Goal: Complete application form

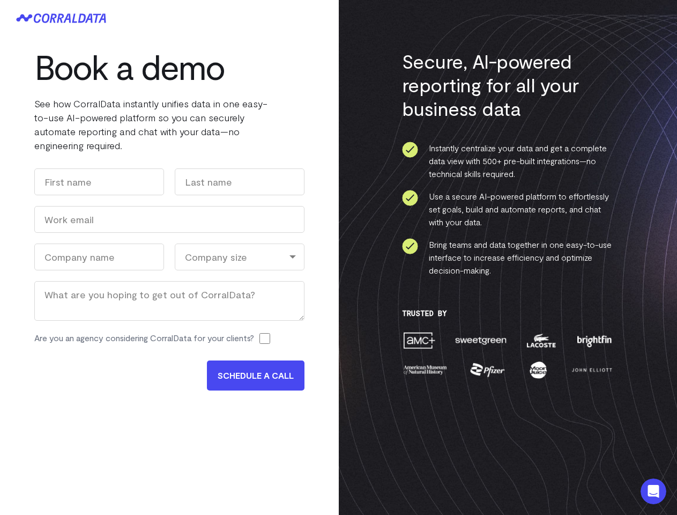
click at [240, 257] on div "Company size" at bounding box center [240, 256] width 130 height 27
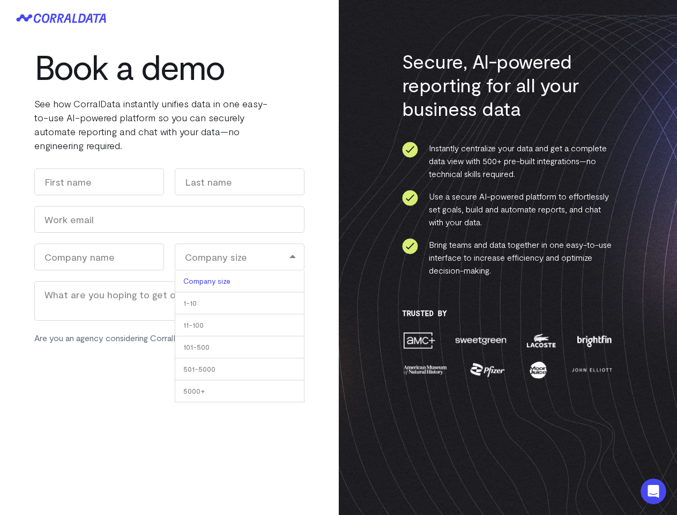
click at [255, 375] on li "501-5000" at bounding box center [240, 369] width 130 height 22
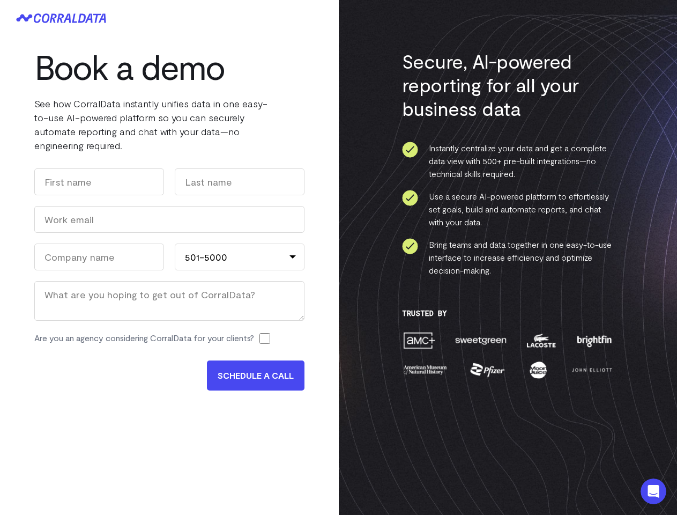
select select "501-5000"
click at [654, 491] on icon "Open Intercom Messenger" at bounding box center [654, 492] width 18 height 18
